Goal: Transaction & Acquisition: Purchase product/service

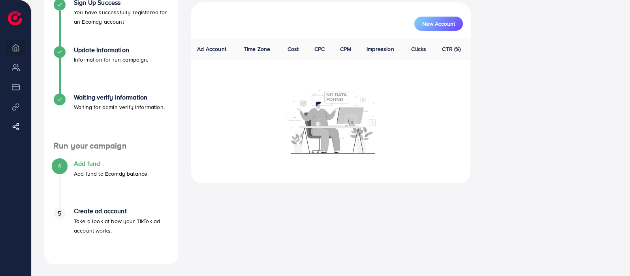
scroll to position [111, 0]
click at [111, 163] on h4 "Add fund" at bounding box center [110, 163] width 73 height 8
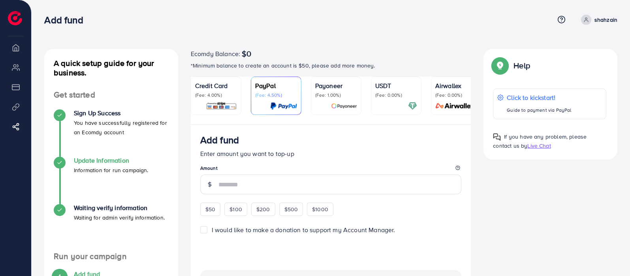
click at [99, 164] on h4 "Update Information" at bounding box center [111, 161] width 75 height 8
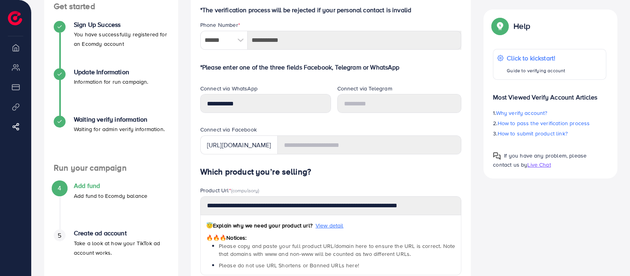
scroll to position [148, 0]
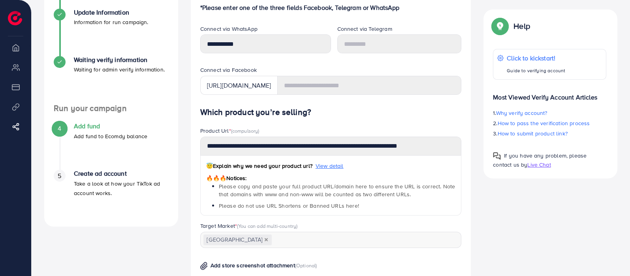
click at [91, 123] on h4 "Add fund" at bounding box center [110, 126] width 73 height 8
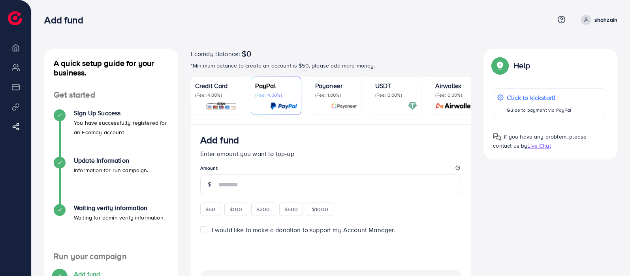
click at [399, 97] on p "(Fee: 0.00%)" at bounding box center [396, 95] width 42 height 6
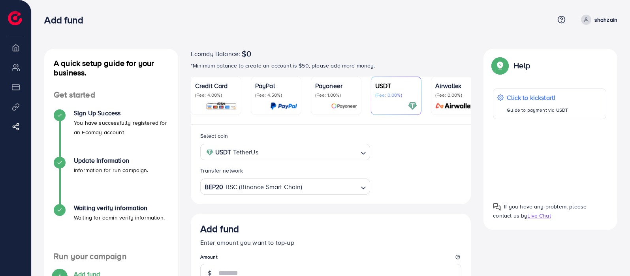
scroll to position [98, 0]
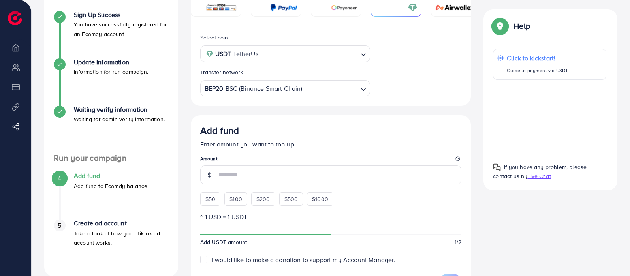
click at [320, 92] on input "Search for option" at bounding box center [330, 89] width 54 height 12
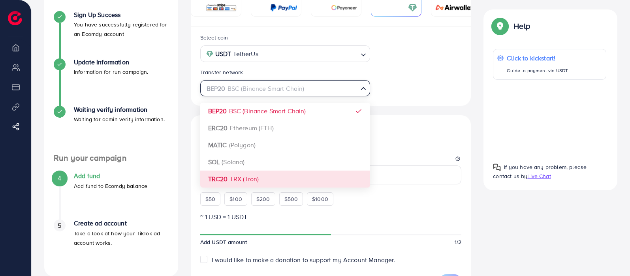
click at [270, 176] on div "Select coin USDT TetherUs Loading... Transfer network BEP20 BSC (Binance Smart …" at bounding box center [331, 238] width 280 height 424
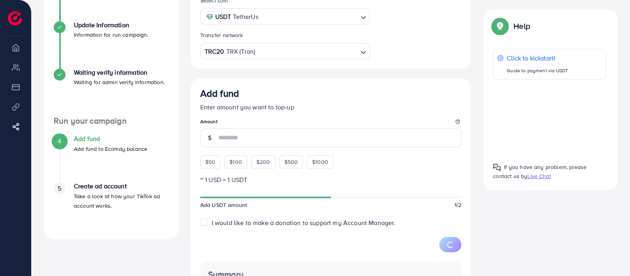
scroll to position [197, 0]
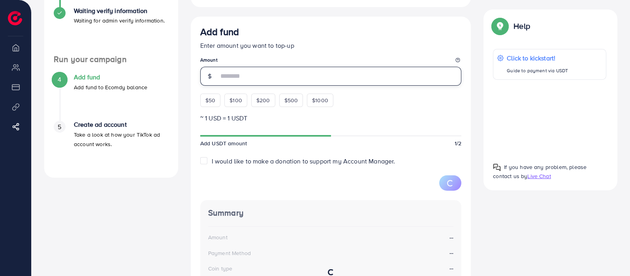
click at [282, 71] on input "number" at bounding box center [339, 76] width 243 height 19
type input "*"
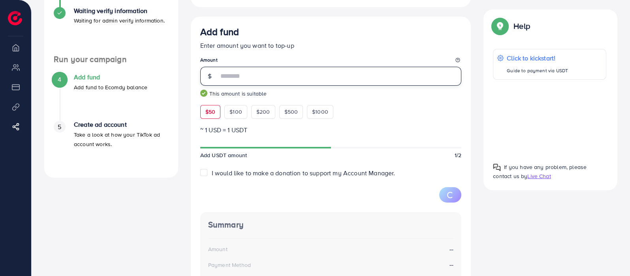
type input "**"
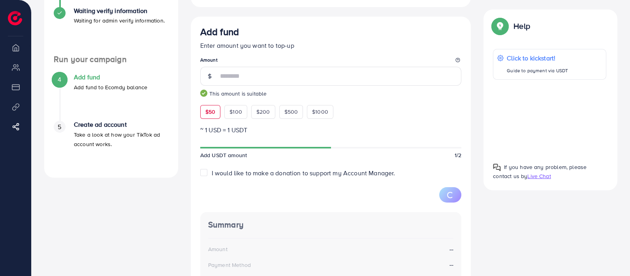
drag, startPoint x: 363, startPoint y: 99, endPoint x: 368, endPoint y: 106, distance: 8.5
click at [363, 99] on div "Add fund Enter amount you want to top-up Amount ** This amount is suitable $50 …" at bounding box center [330, 72] width 261 height 92
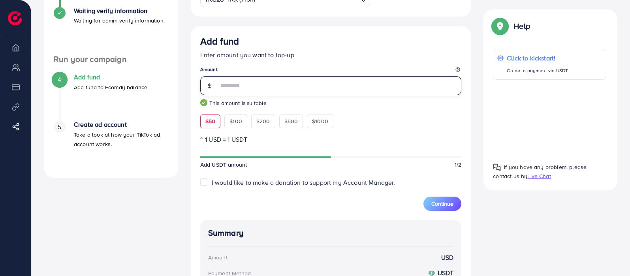
click at [325, 83] on input "**" at bounding box center [339, 85] width 243 height 19
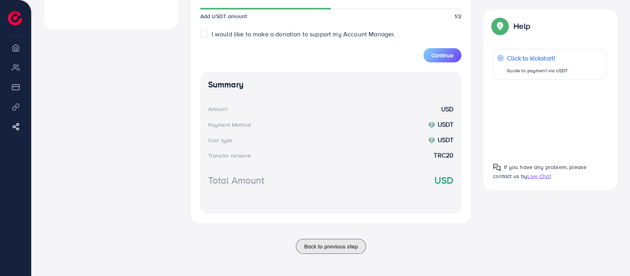
scroll to position [347, 0]
click at [434, 59] on button "Continue" at bounding box center [442, 55] width 38 height 14
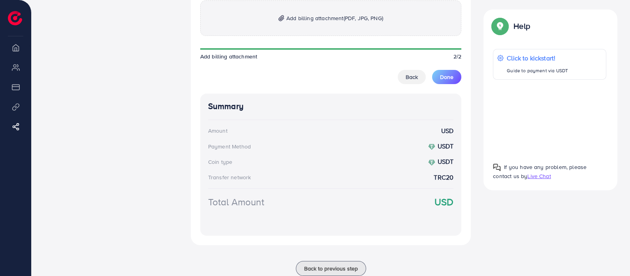
scroll to position [503, 0]
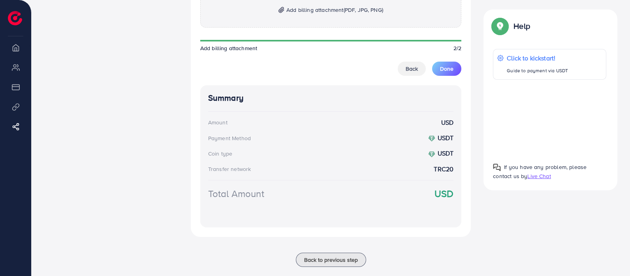
scroll to position [493, 0]
